Goal: Transaction & Acquisition: Purchase product/service

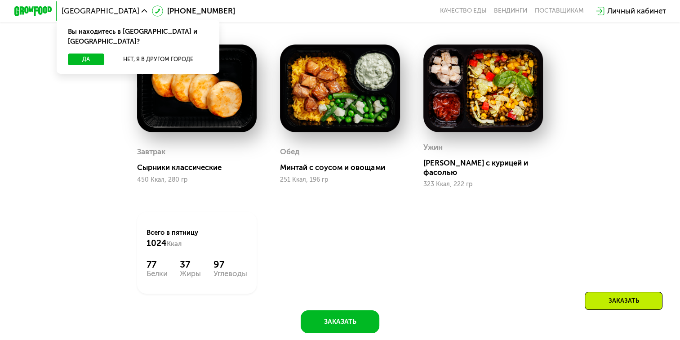
scroll to position [359, 0]
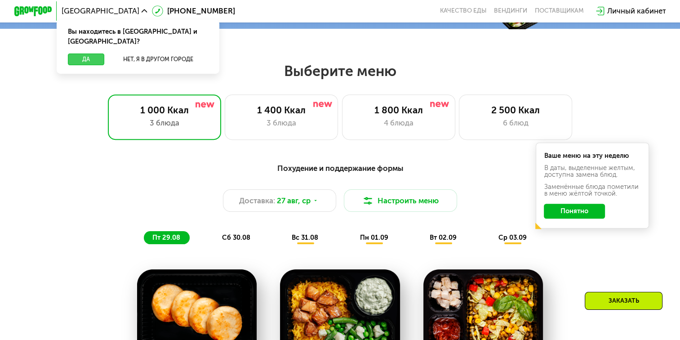
click at [82, 53] on button "Да" at bounding box center [86, 58] width 36 height 11
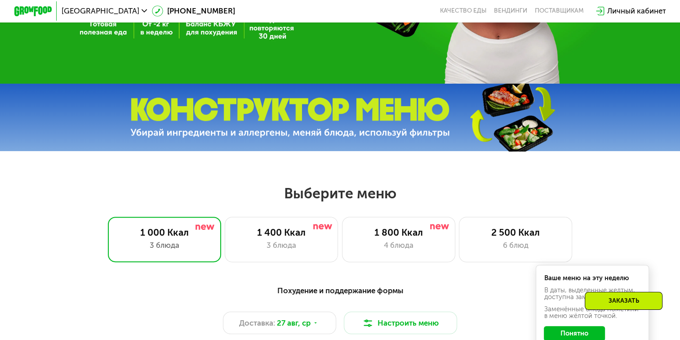
scroll to position [225, 0]
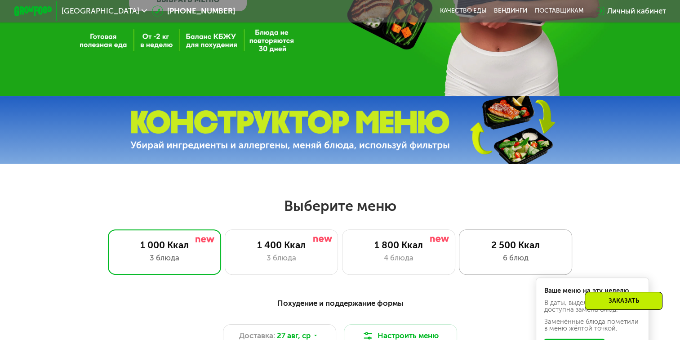
click at [482, 250] on div "2 500 Ккал" at bounding box center [515, 244] width 93 height 11
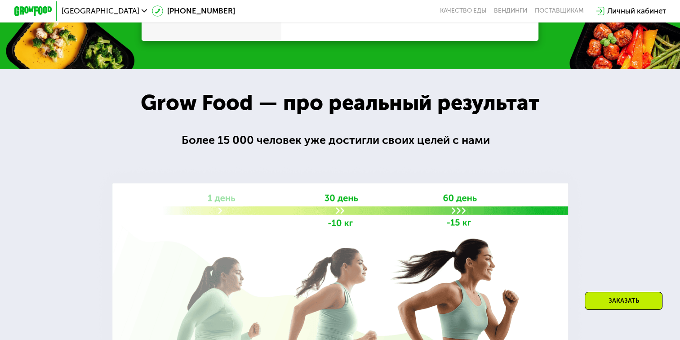
scroll to position [1168, 0]
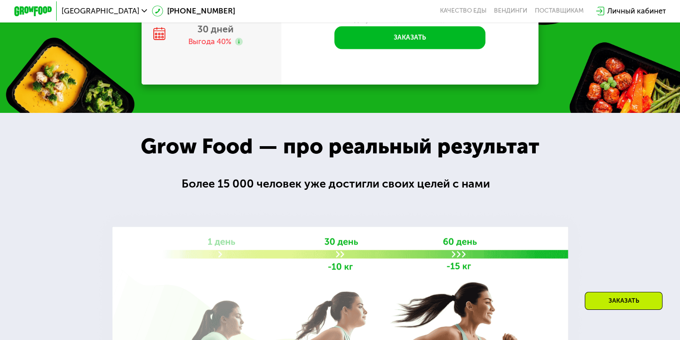
scroll to position [1123, 0]
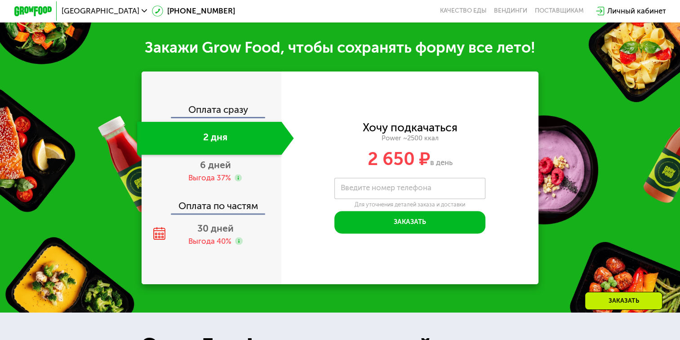
scroll to position [1160, 0]
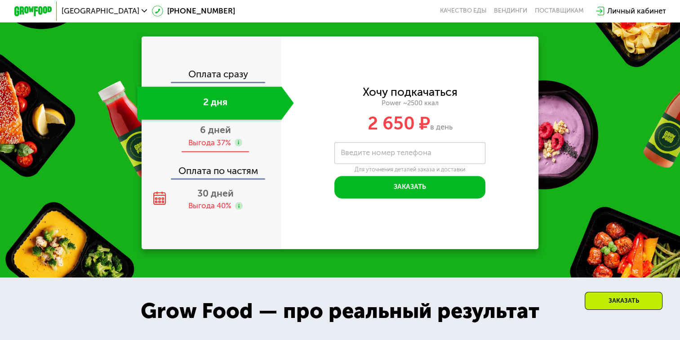
click at [216, 135] on span "6 дней" at bounding box center [215, 129] width 31 height 11
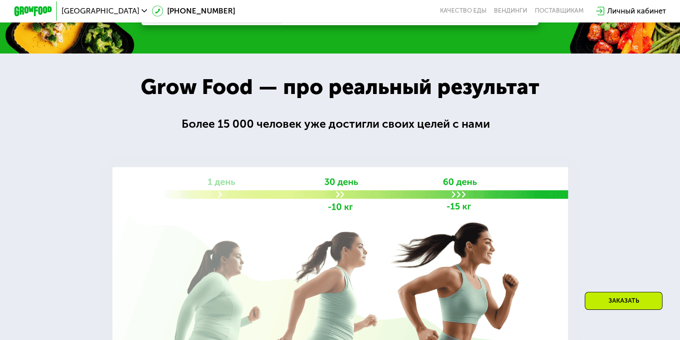
scroll to position [1123, 0]
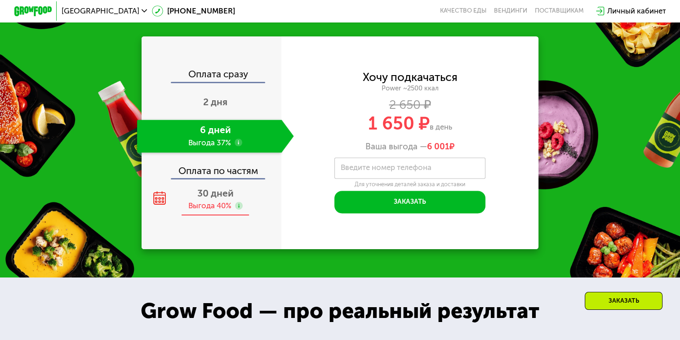
click at [218, 197] on div "30 дней Выгода 40%" at bounding box center [215, 198] width 157 height 33
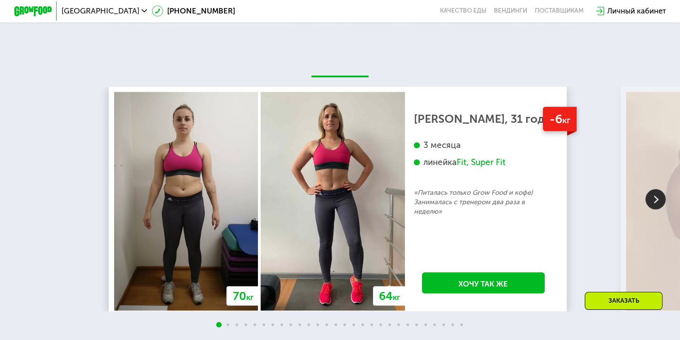
scroll to position [1887, 0]
